Goal: Find specific fact

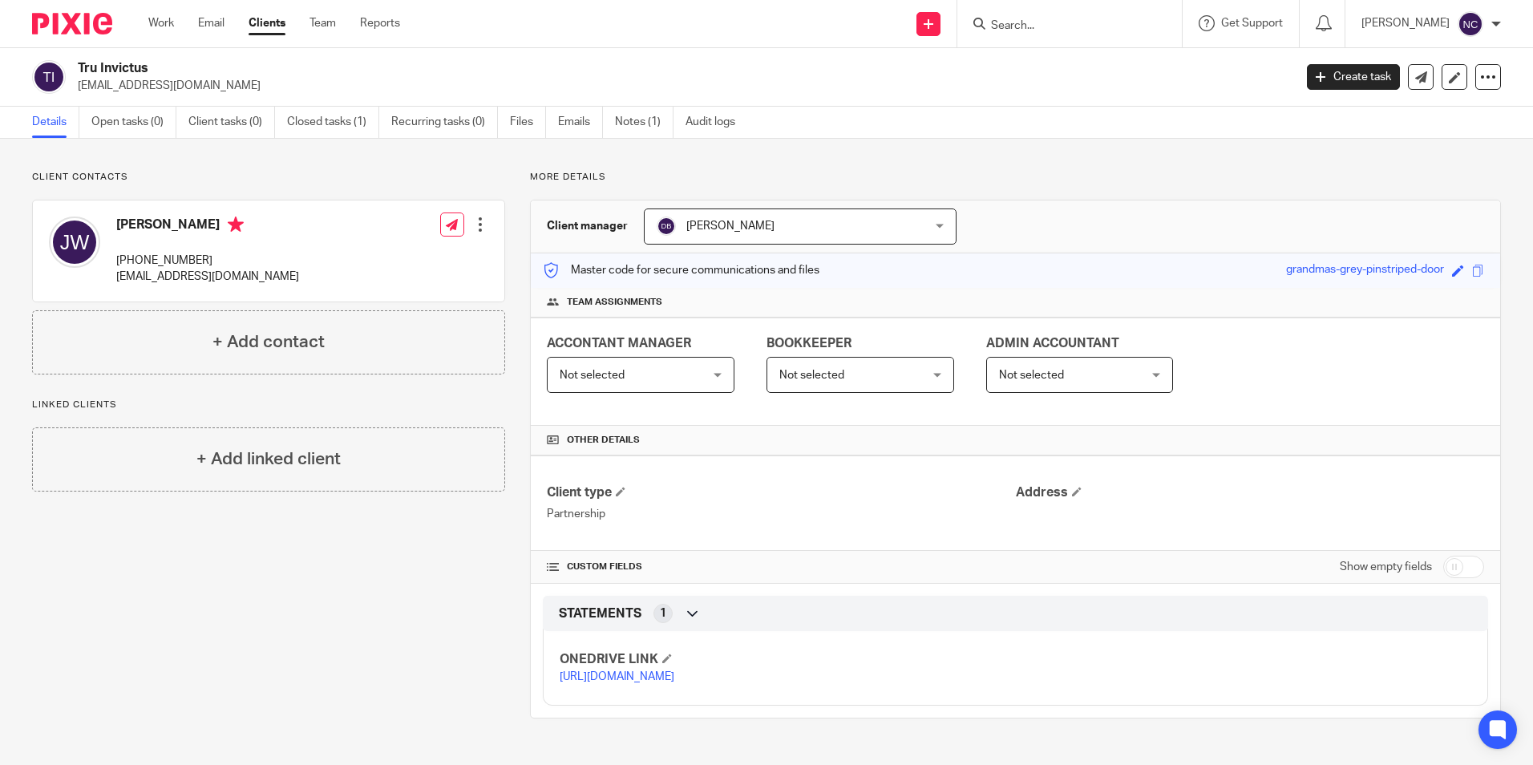
click at [1102, 20] on input "Search" at bounding box center [1061, 26] width 144 height 14
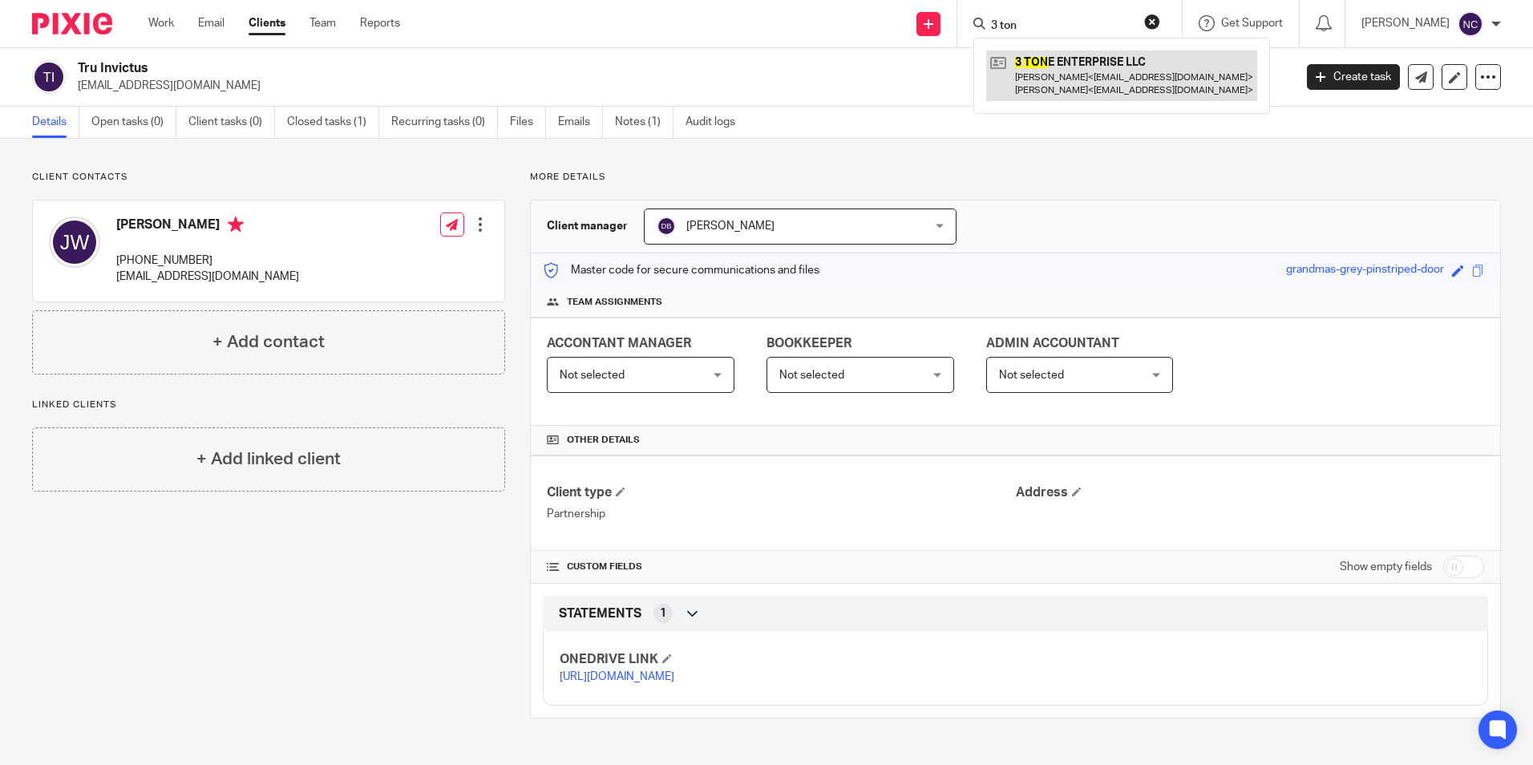
type input "3 ton"
click at [1103, 59] on link at bounding box center [1121, 76] width 271 height 50
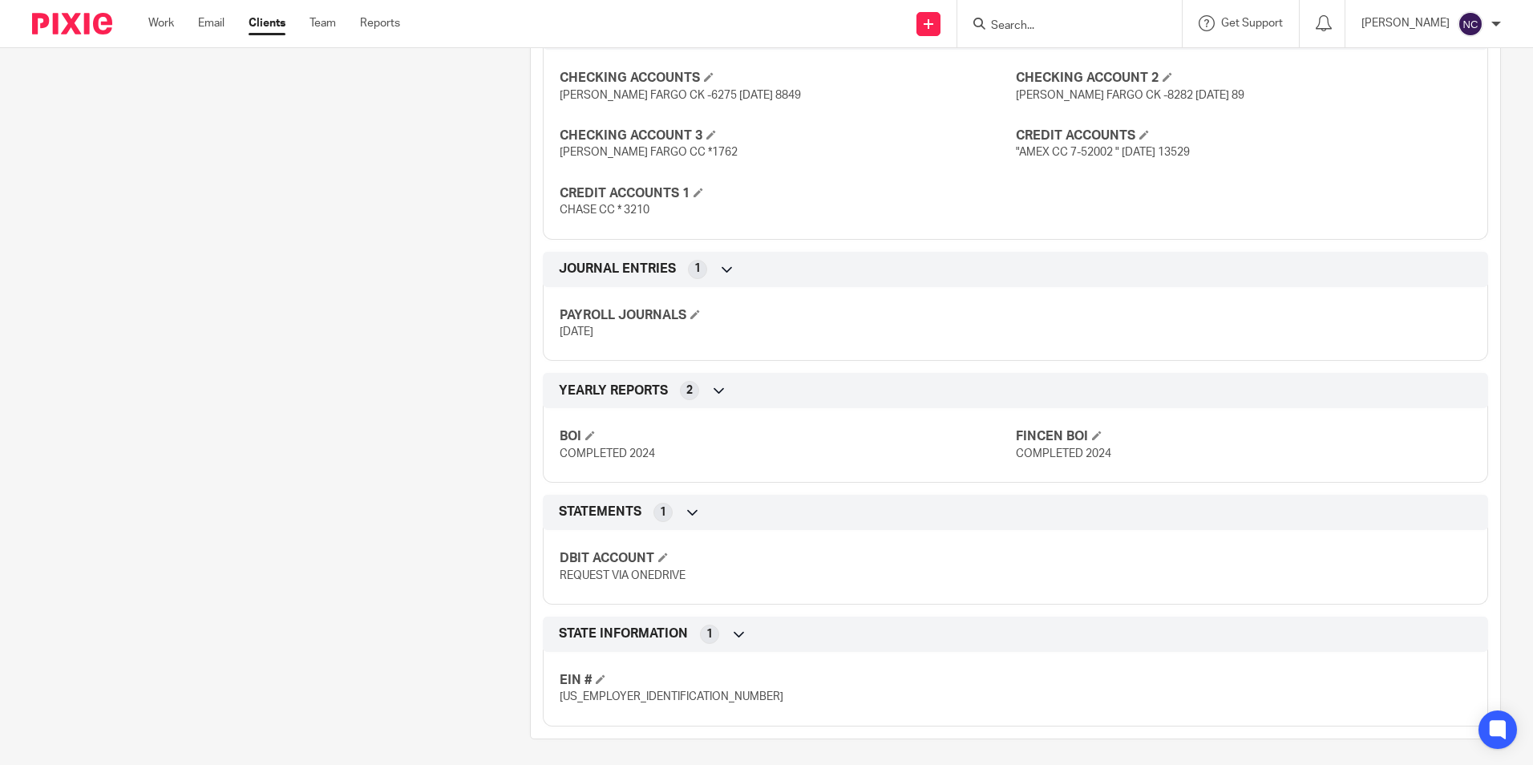
scroll to position [669, 0]
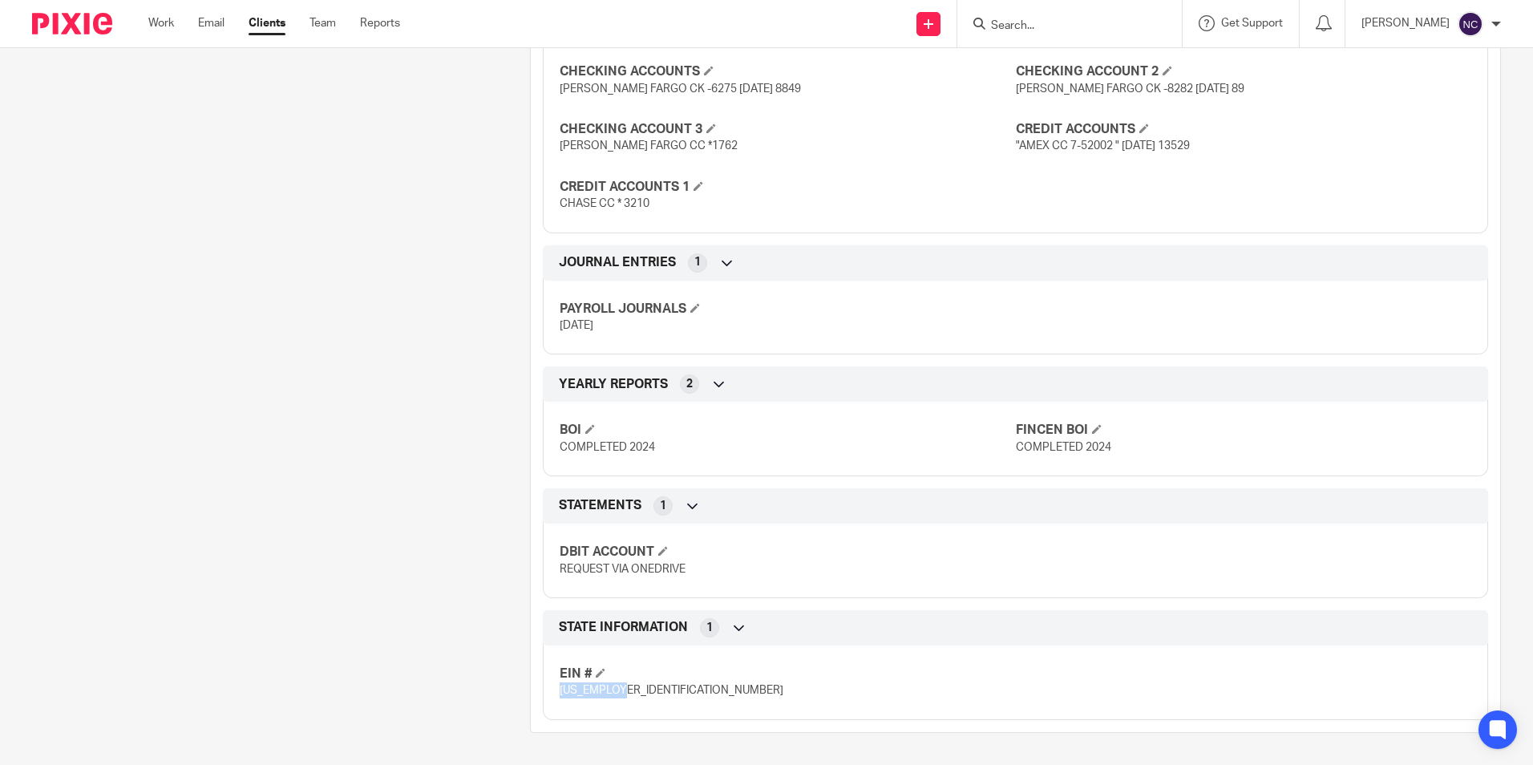
drag, startPoint x: 553, startPoint y: 690, endPoint x: 633, endPoint y: 694, distance: 79.5
click at [633, 694] on div "EIN # [US_EMPLOYER_IDENTIFICATION_NUMBER]" at bounding box center [1015, 676] width 945 height 87
copy span "[US_EMPLOYER_IDENTIFICATION_NUMBER]"
click at [1480, 526] on div "STATEMENTS 1 DBIT ACCOUNT REQUEST VIA ONEDRIVE" at bounding box center [1015, 543] width 969 height 110
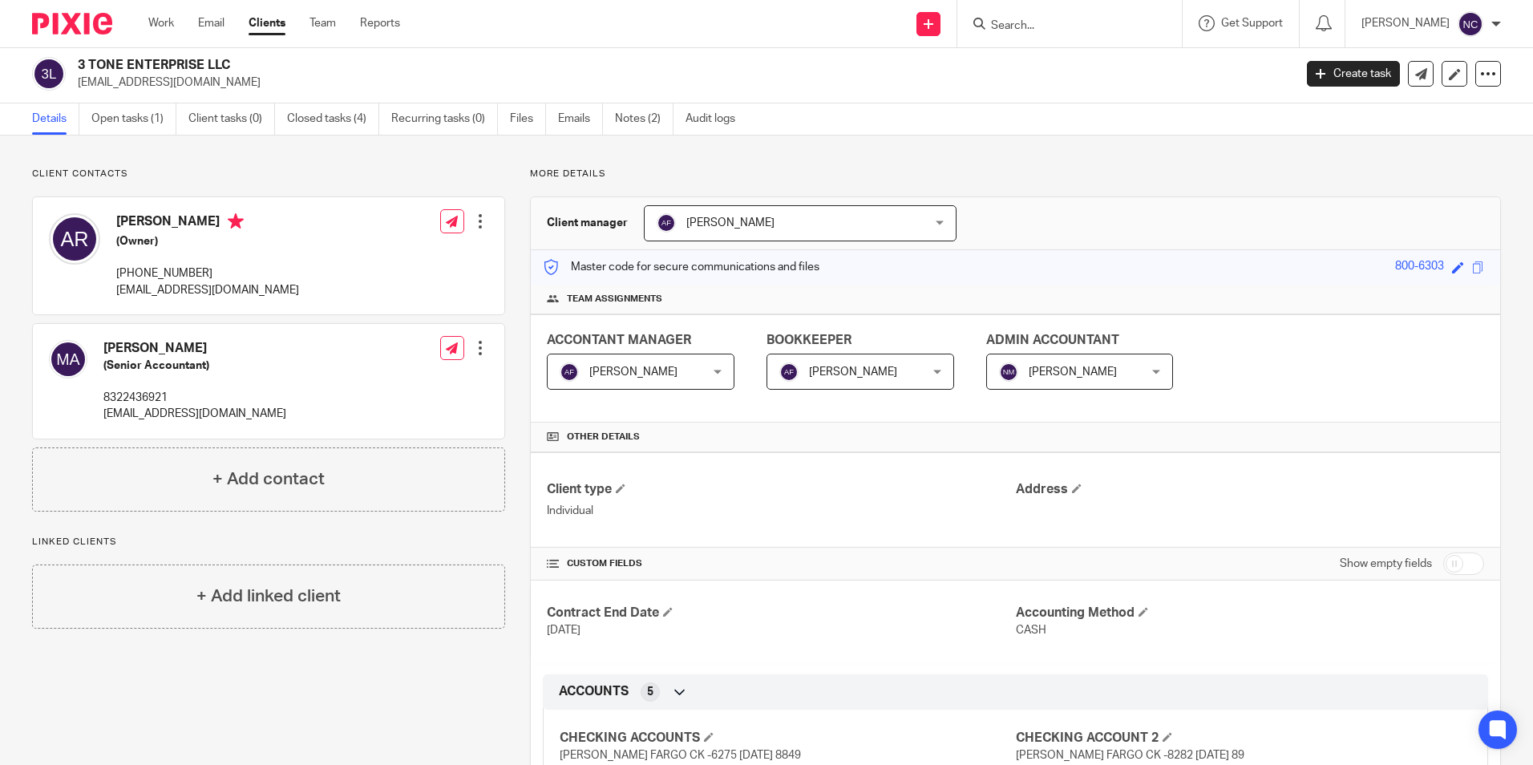
scroll to position [0, 0]
